Goal: Task Accomplishment & Management: Use online tool/utility

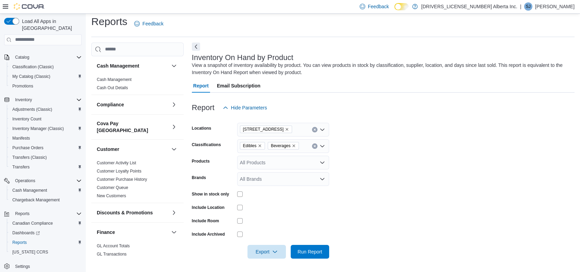
scroll to position [177, 0]
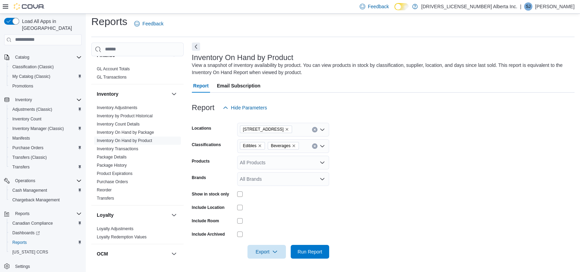
click at [303, 142] on div "Edibles Beverages" at bounding box center [283, 146] width 92 height 14
click at [299, 137] on form "Locations [STREET_ADDRESS] Classifications All Classifications Products All Pro…" at bounding box center [383, 187] width 383 height 144
click at [294, 133] on div "[STREET_ADDRESS]" at bounding box center [283, 130] width 92 height 14
click at [392, 151] on form "Locations All Locations Classifications All Classifications Products All Produc…" at bounding box center [383, 187] width 383 height 144
click at [317, 255] on span "Run Report" at bounding box center [310, 251] width 25 height 7
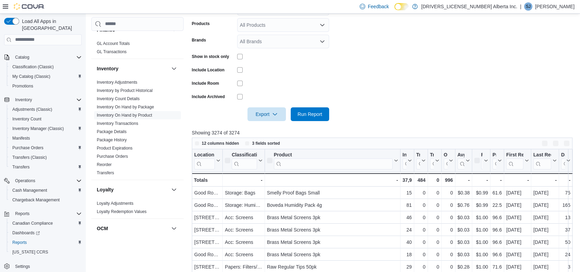
scroll to position [143, 0]
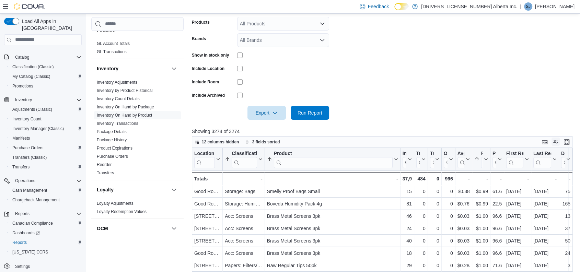
click at [560, 142] on button "Display options" at bounding box center [555, 142] width 8 height 8
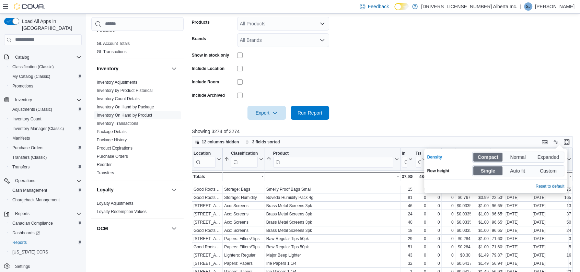
click at [430, 115] on form "Locations All Locations Classifications All Classifications Products All Produc…" at bounding box center [384, 48] width 385 height 144
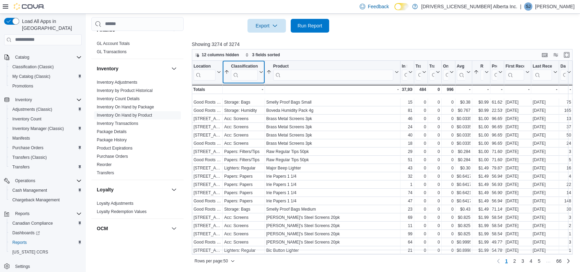
click at [239, 73] on input "search" at bounding box center [244, 74] width 26 height 11
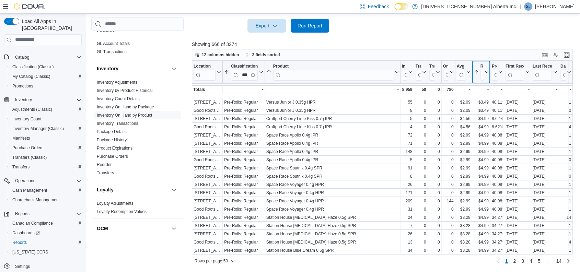
click at [486, 74] on button "Regular Price" at bounding box center [480, 71] width 15 height 17
click at [491, 96] on span "Sort Low-High" at bounding box center [486, 97] width 26 height 5
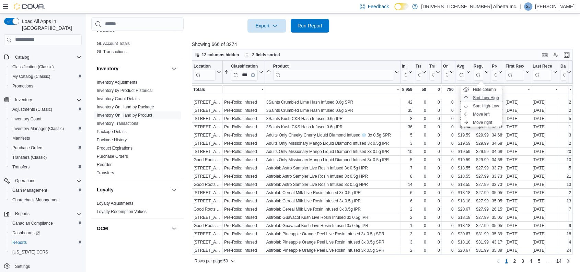
click at [479, 97] on span "Sort Low-High" at bounding box center [486, 97] width 26 height 5
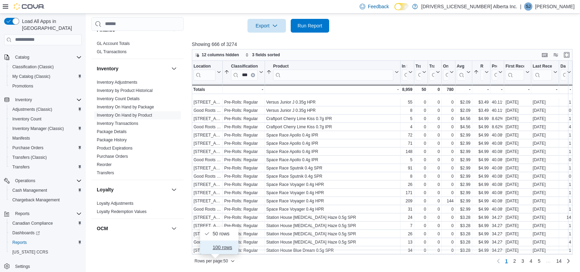
click at [221, 249] on span "100 rows" at bounding box center [223, 247] width 22 height 5
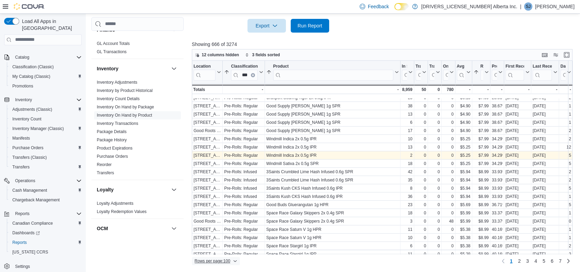
scroll to position [474, 0]
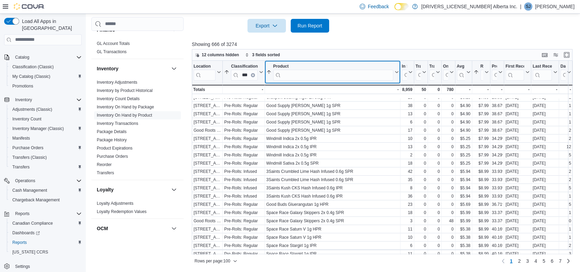
click at [326, 73] on input "search" at bounding box center [333, 74] width 120 height 11
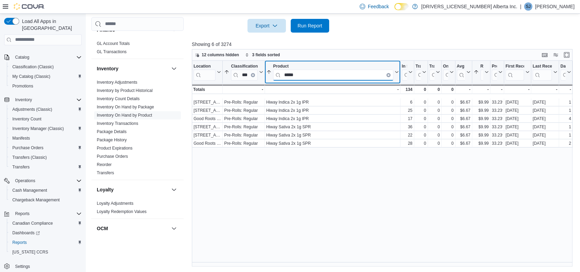
scroll to position [0, 0]
click at [302, 76] on input "*****" at bounding box center [333, 74] width 120 height 11
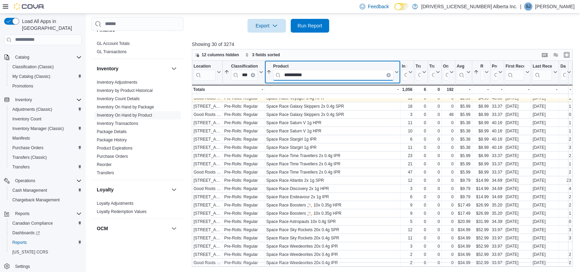
scroll to position [82, 0]
click at [304, 71] on input "**********" at bounding box center [333, 74] width 120 height 11
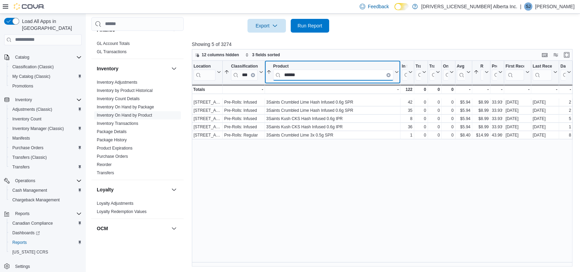
scroll to position [0, 0]
type input "******"
